Goal: Information Seeking & Learning: Check status

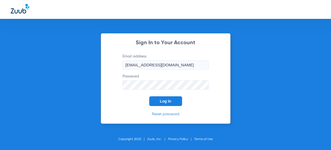
click at [163, 106] on div "Sign In to Your Account Email address [EMAIL_ADDRESS][DOMAIN_NAME] Password Log…" at bounding box center [166, 78] width 130 height 90
click at [167, 101] on span "Log In" at bounding box center [165, 101] width 11 height 4
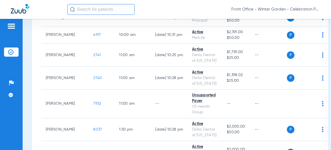
scroll to position [409, 0]
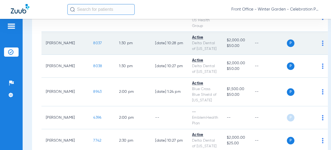
click at [93, 43] on span "8037" at bounding box center [97, 43] width 9 height 4
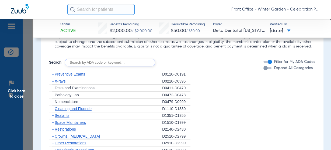
scroll to position [517, 0]
click at [58, 80] on span "X-rays" at bounding box center [60, 81] width 11 height 4
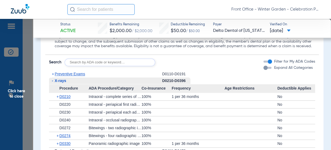
scroll to position [560, 0]
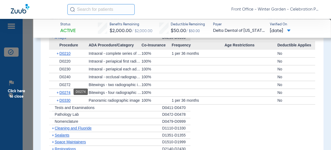
click at [67, 92] on span "D0274" at bounding box center [65, 92] width 11 height 4
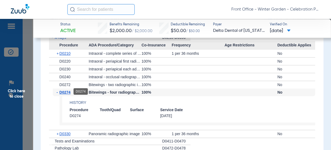
click at [70, 92] on span "D0274" at bounding box center [65, 92] width 11 height 4
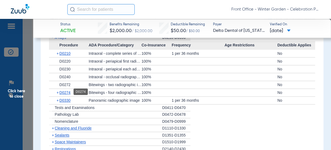
click at [65, 91] on span "D0274" at bounding box center [65, 92] width 11 height 4
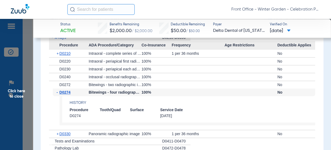
click at [65, 91] on span "D0274" at bounding box center [65, 92] width 11 height 4
